Goal: Information Seeking & Learning: Learn about a topic

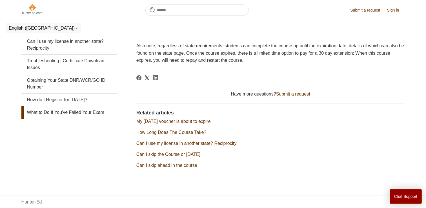
scroll to position [108, 0]
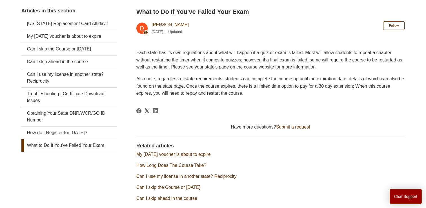
click at [187, 163] on link "How Long Does The Course Take?" at bounding box center [171, 165] width 70 height 5
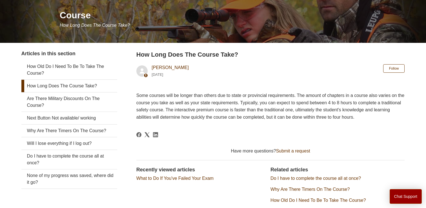
scroll to position [67, 0]
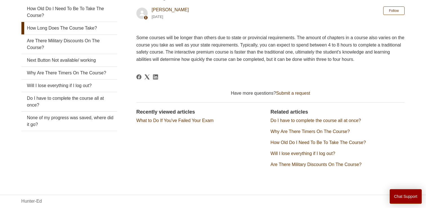
click at [293, 134] on link "Why Are There Timers On The Course?" at bounding box center [309, 131] width 79 height 5
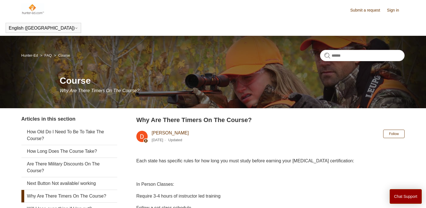
click at [48, 57] on link "FAQ" at bounding box center [48, 55] width 7 height 4
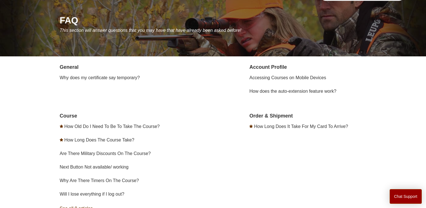
scroll to position [58, 0]
